Goal: Task Accomplishment & Management: Manage account settings

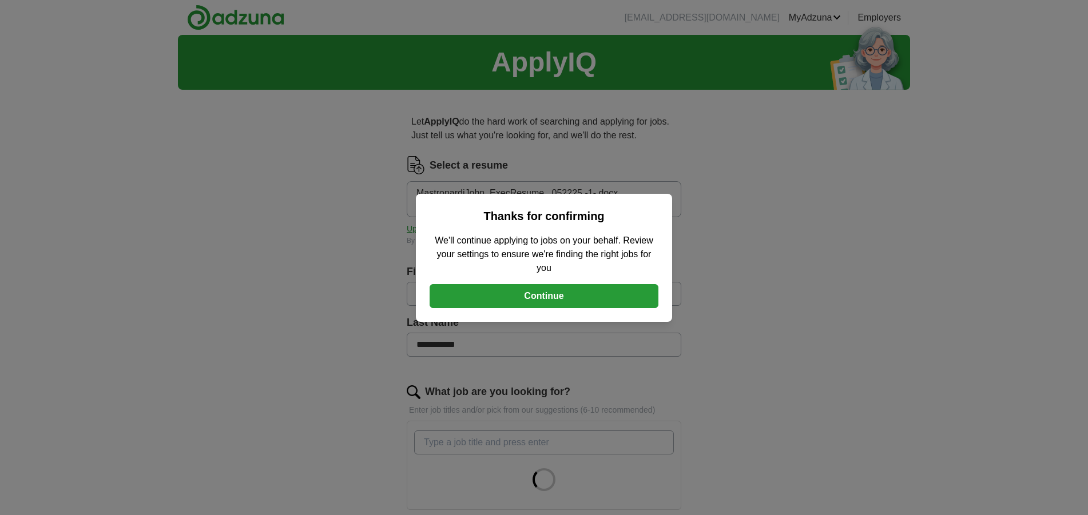
click at [564, 297] on button "Continue" at bounding box center [544, 296] width 229 height 24
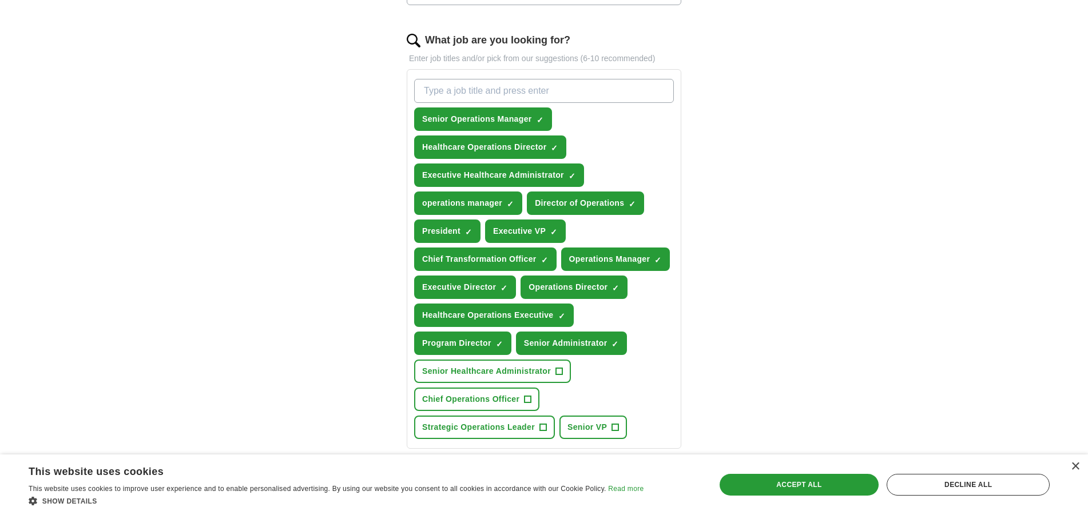
scroll to position [458, 0]
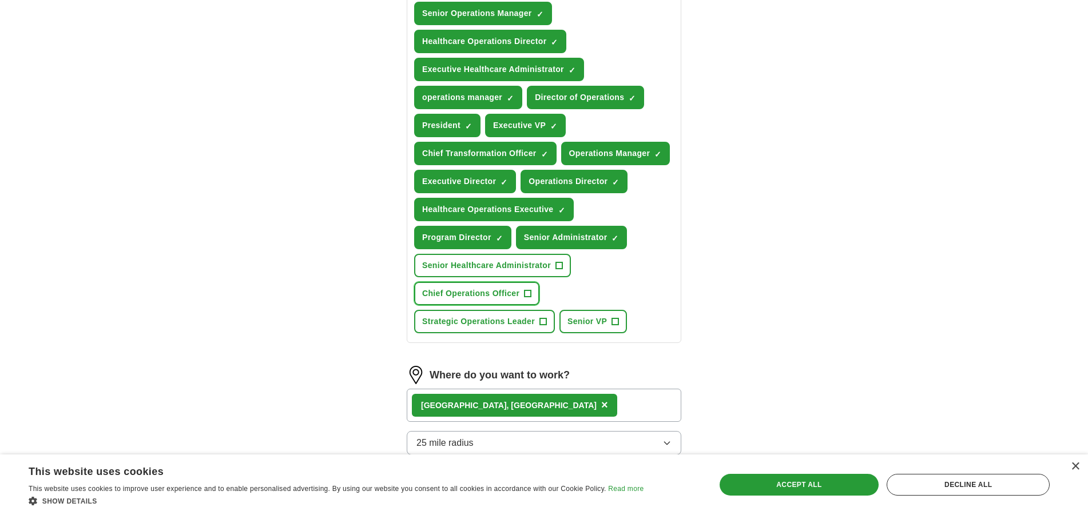
click at [530, 291] on span "+" at bounding box center [528, 293] width 7 height 9
click at [547, 323] on button "Strategic Operations Leader +" at bounding box center [484, 321] width 141 height 23
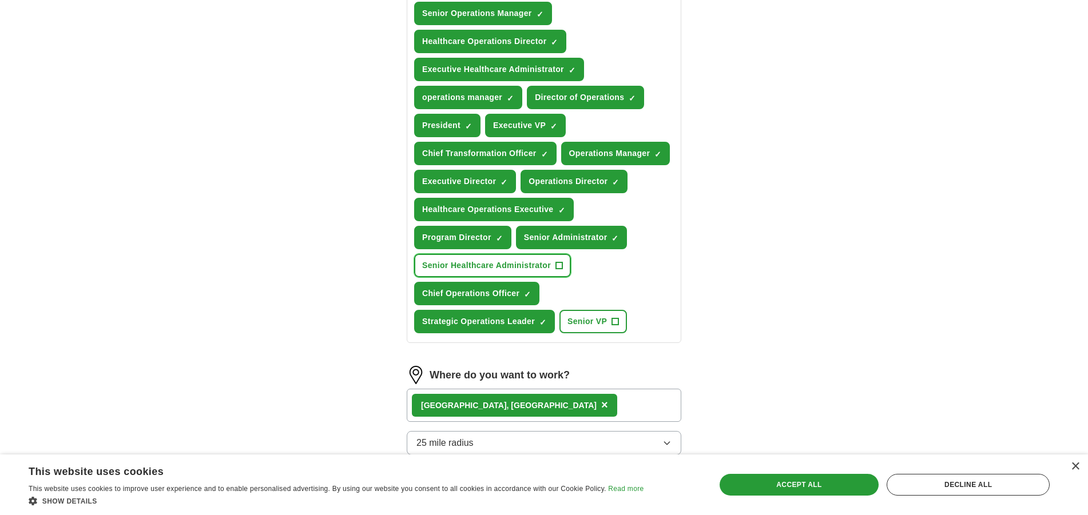
click at [560, 268] on span "+" at bounding box center [559, 265] width 7 height 9
click at [617, 321] on span "+" at bounding box center [615, 321] width 7 height 9
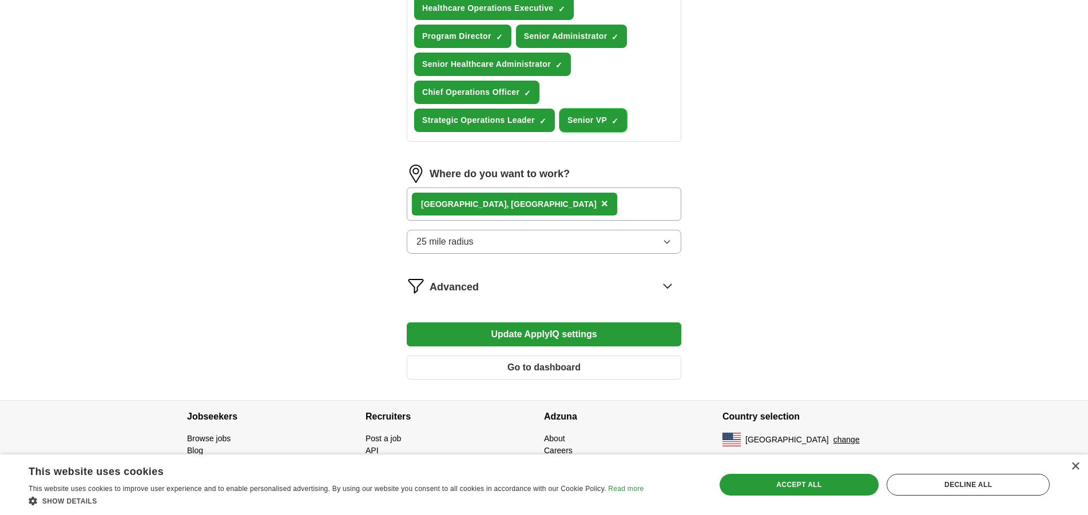
scroll to position [660, 0]
click at [593, 338] on button "Update ApplyIQ settings" at bounding box center [544, 334] width 275 height 24
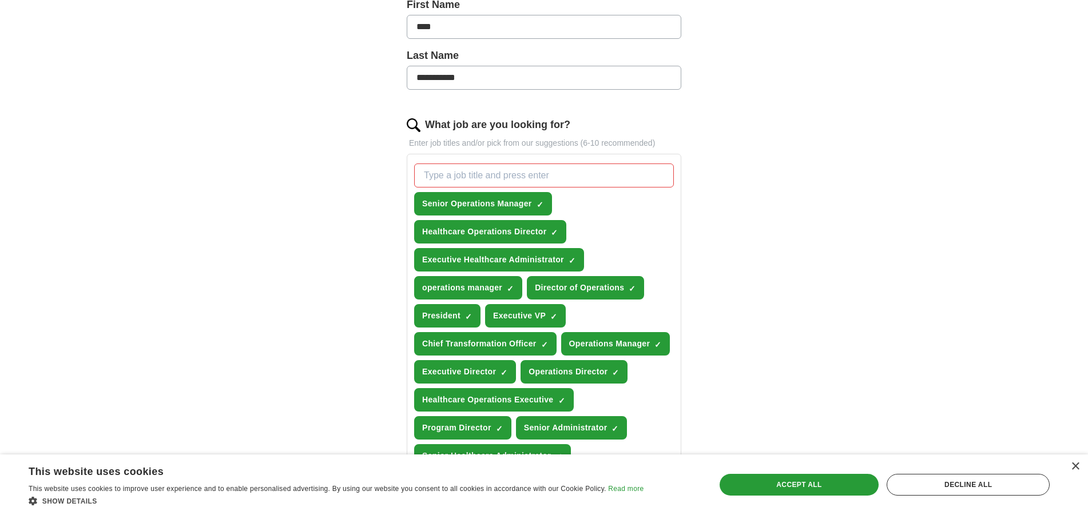
scroll to position [668, 0]
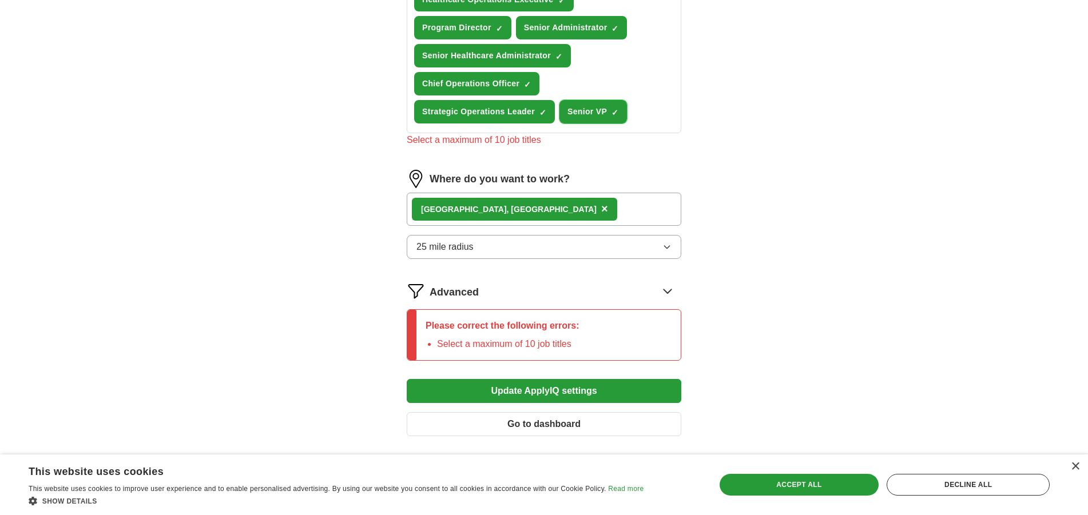
click at [622, 112] on button "Senior VP ✓ ×" at bounding box center [592, 111] width 67 height 23
click at [0, 0] on span "×" at bounding box center [0, 0] width 0 height 0
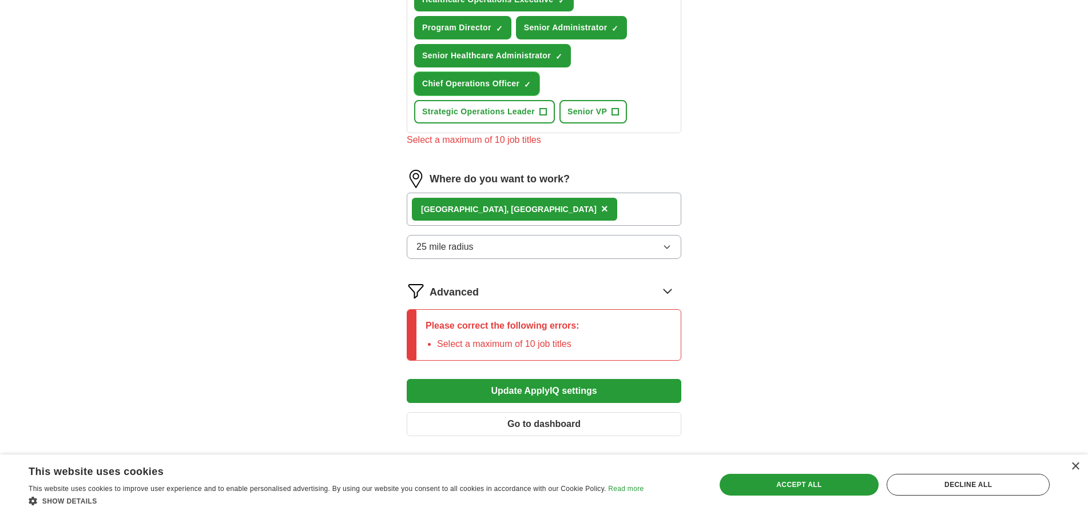
click at [531, 89] on button "Chief Operations Officer ✓ ×" at bounding box center [476, 83] width 125 height 23
click at [617, 398] on button "Update ApplyIQ settings" at bounding box center [544, 391] width 275 height 24
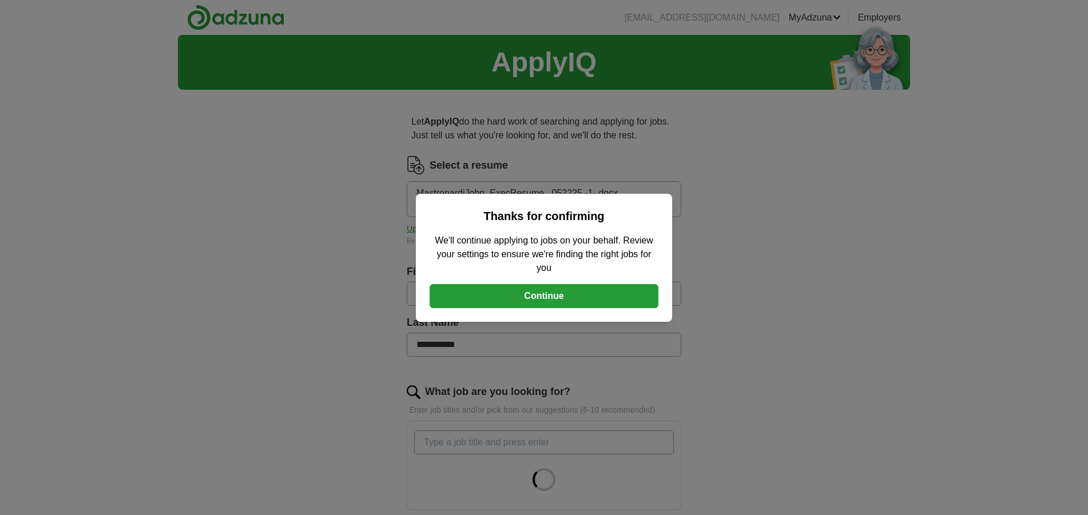
click at [631, 290] on button "Continue" at bounding box center [544, 296] width 229 height 24
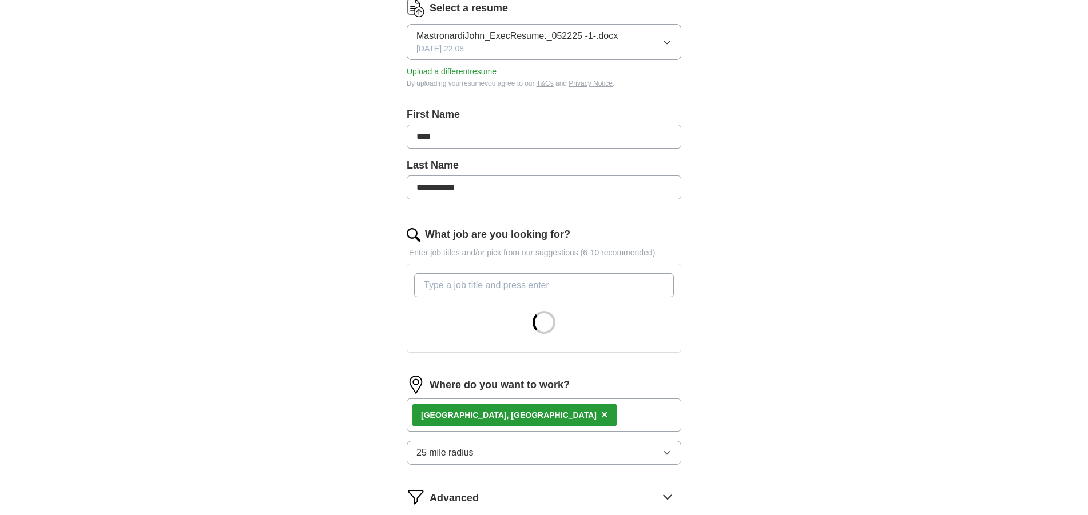
scroll to position [172, 0]
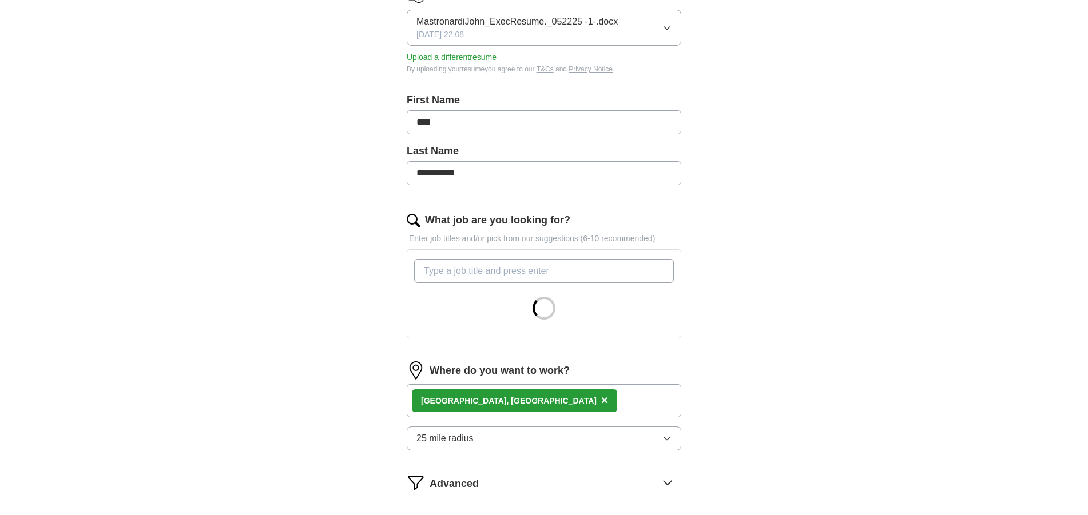
click at [611, 263] on input "What job are you looking for?" at bounding box center [544, 271] width 260 height 24
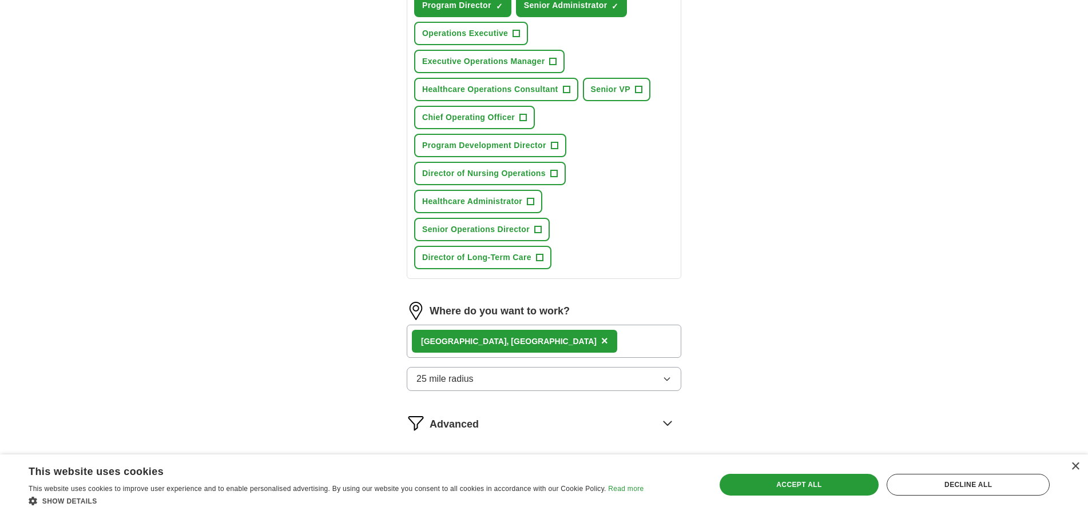
scroll to position [828, 0]
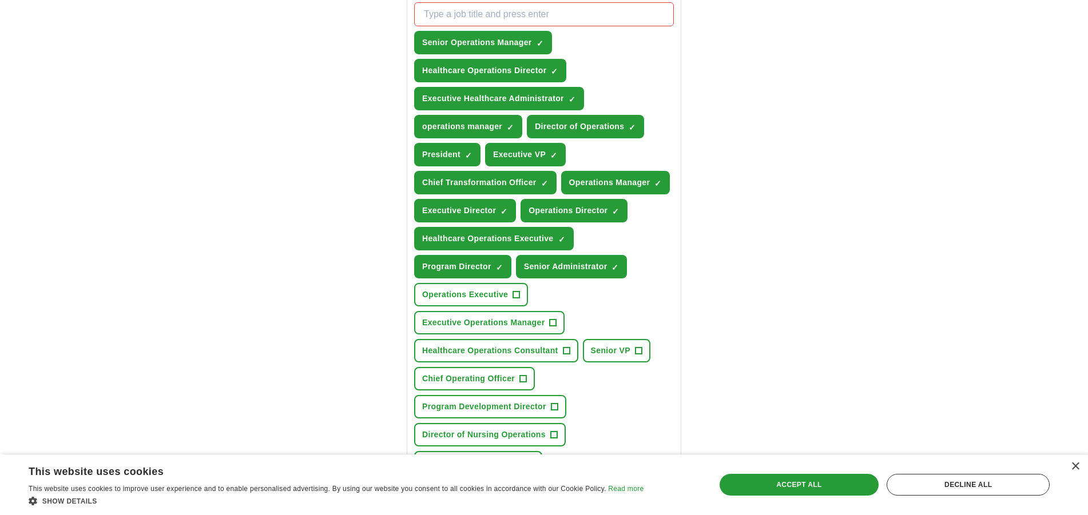
scroll to position [427, 0]
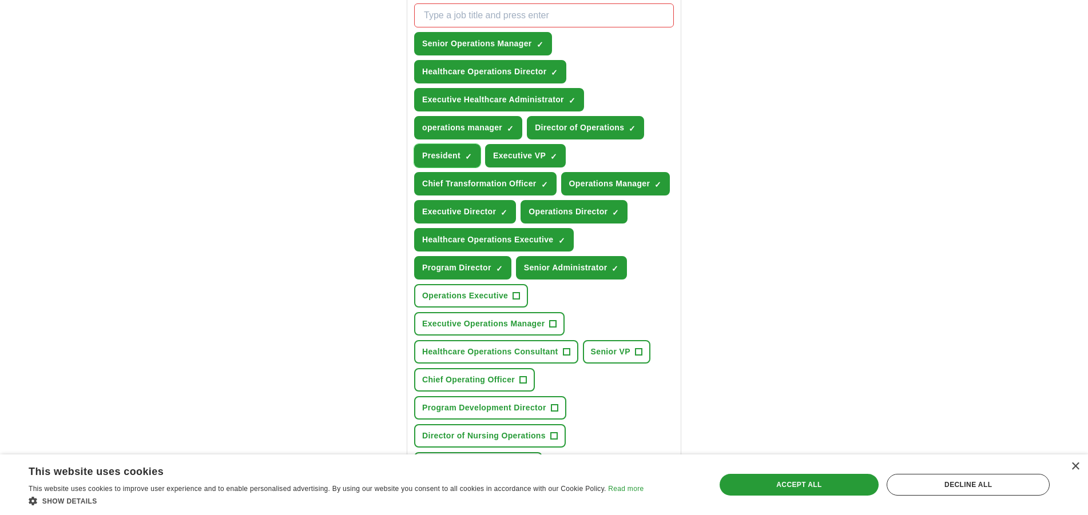
click at [0, 0] on span "×" at bounding box center [0, 0] width 0 height 0
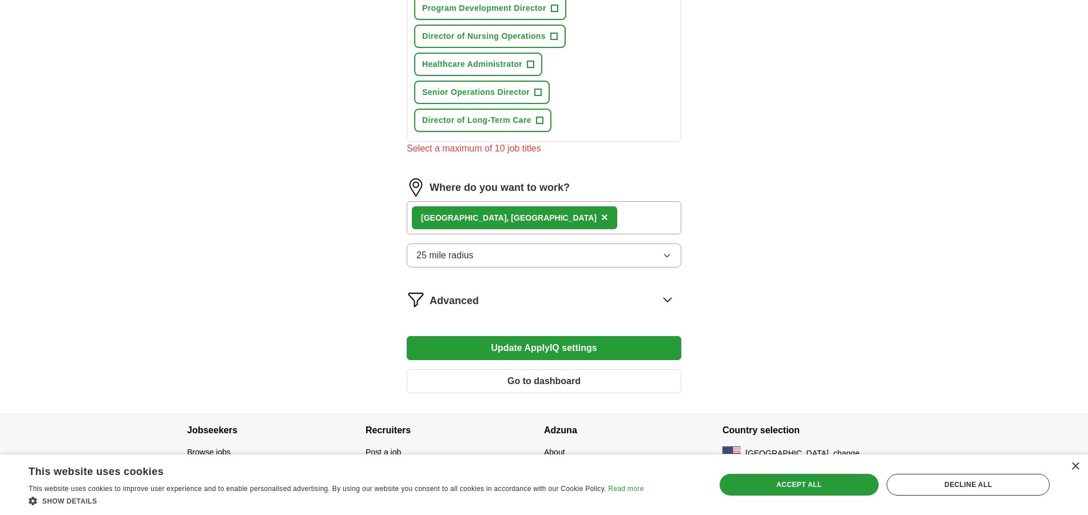
scroll to position [828, 0]
click at [583, 352] on button "Update ApplyIQ settings" at bounding box center [544, 348] width 275 height 24
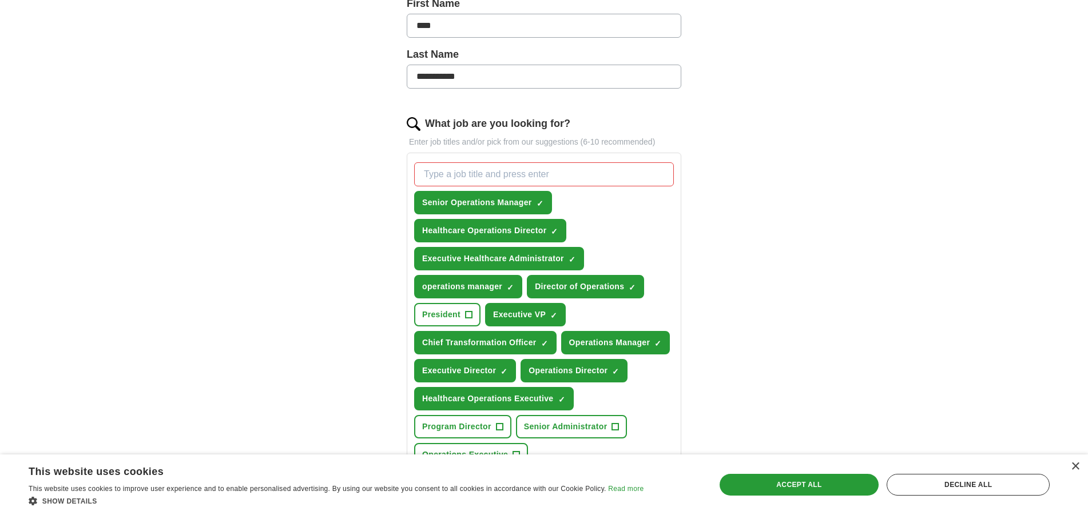
scroll to position [370, 0]
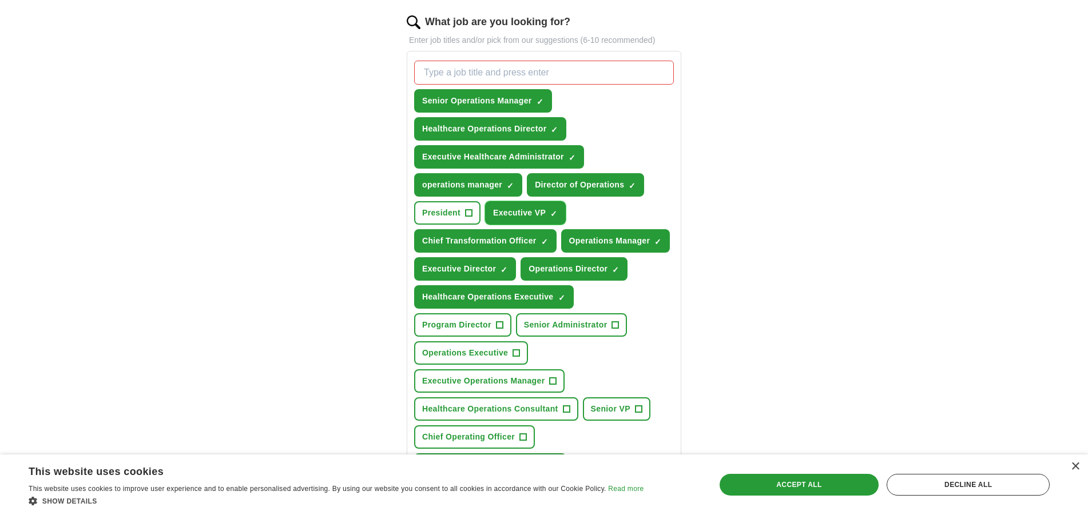
click at [0, 0] on span "×" at bounding box center [0, 0] width 0 height 0
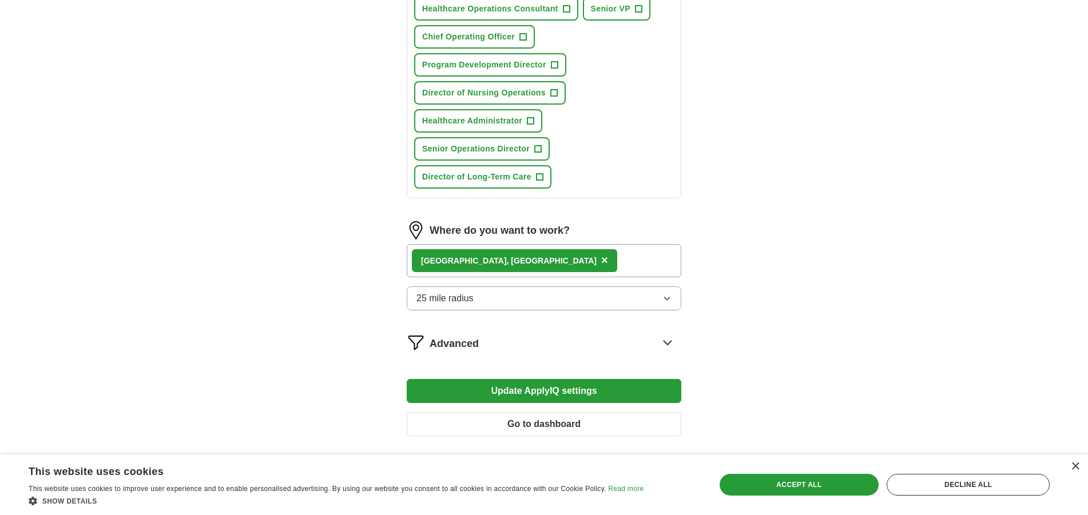
click at [542, 385] on button "Update ApplyIQ settings" at bounding box center [544, 391] width 275 height 24
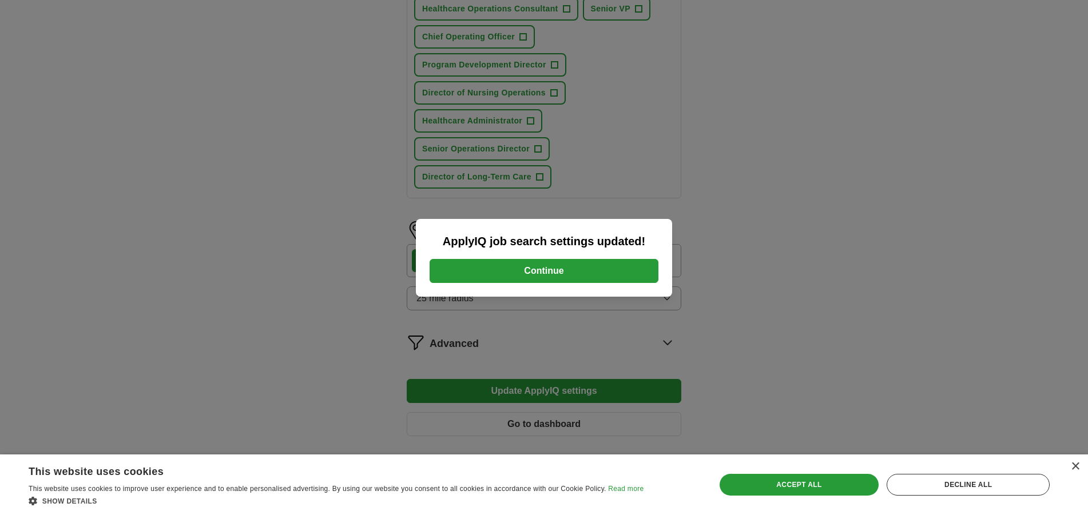
click at [542, 271] on button "Continue" at bounding box center [544, 271] width 229 height 24
